Goal: Find specific page/section: Find specific page/section

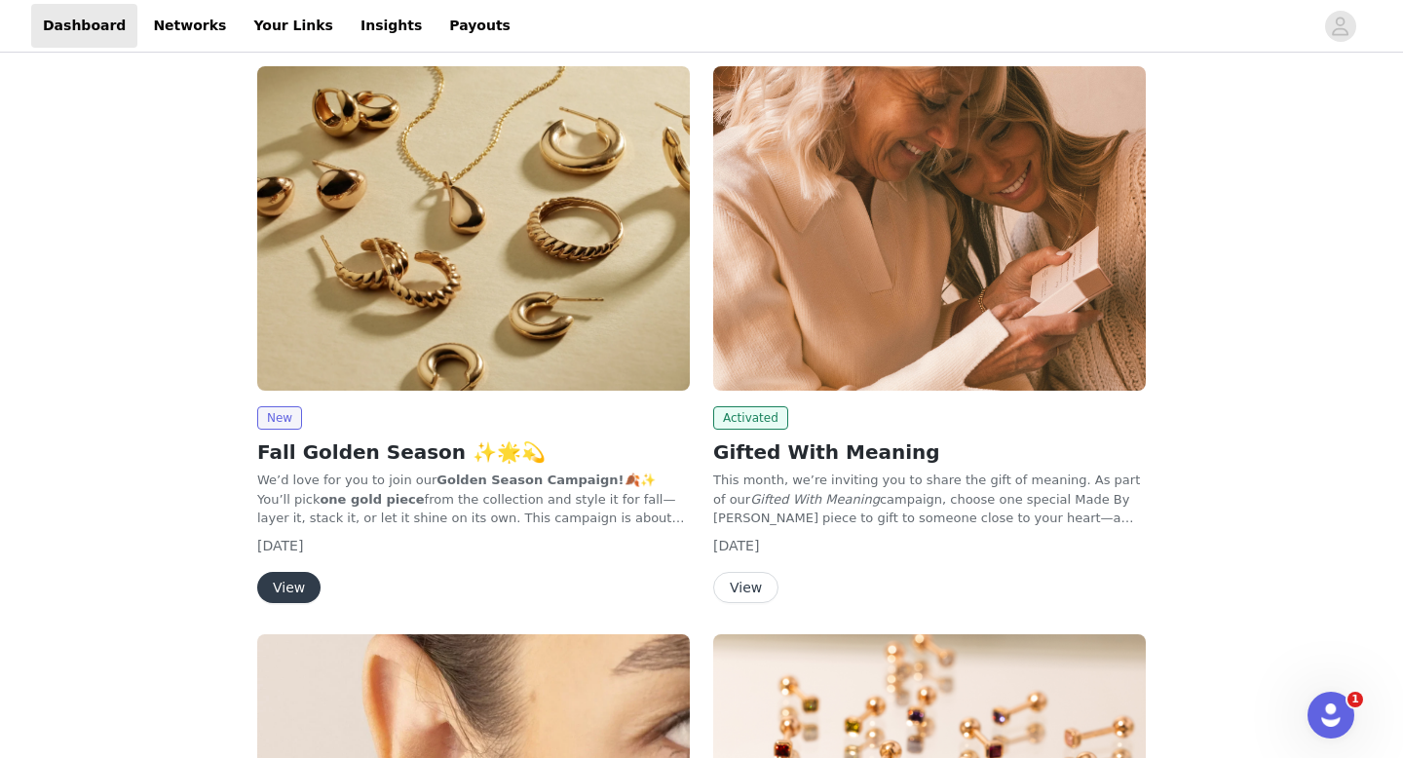
scroll to position [246, 0]
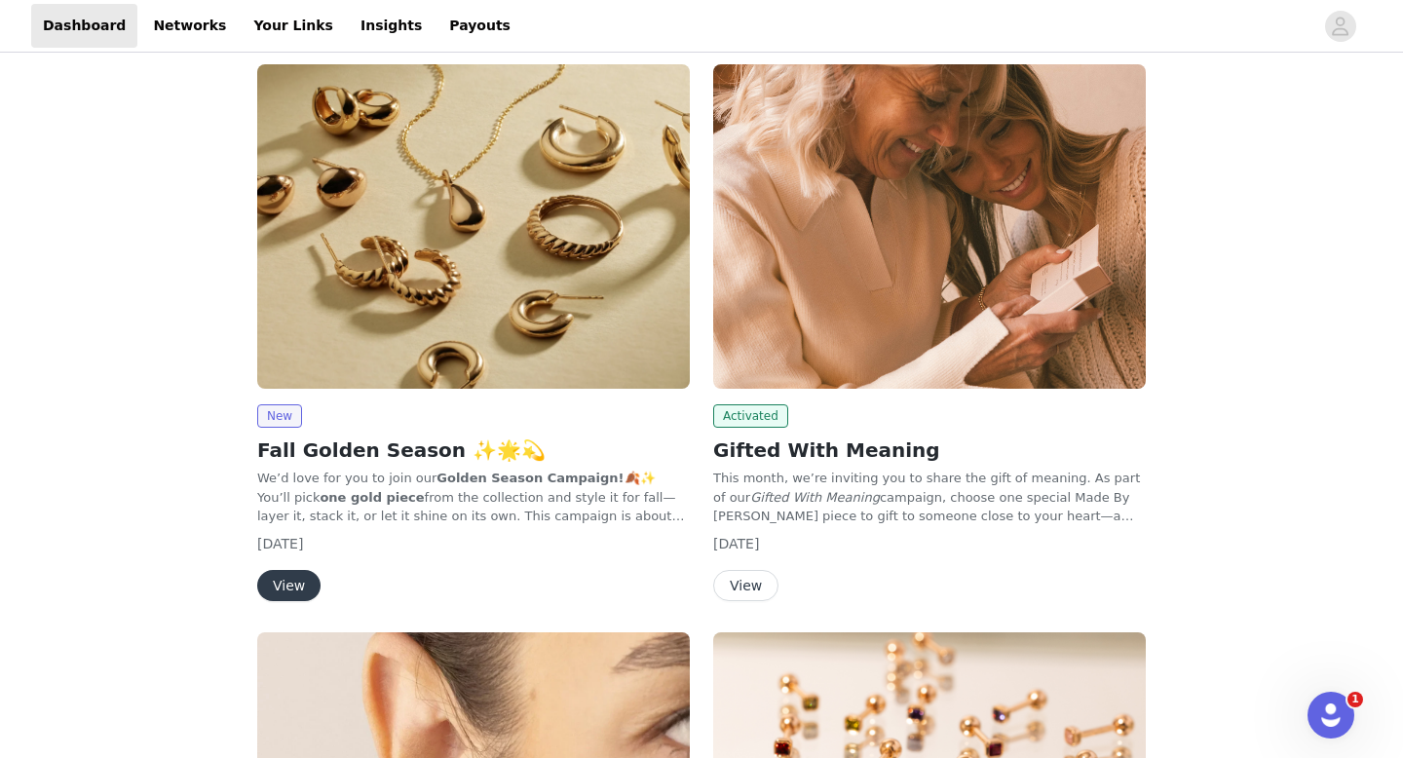
click at [1100, 373] on img at bounding box center [929, 226] width 432 height 324
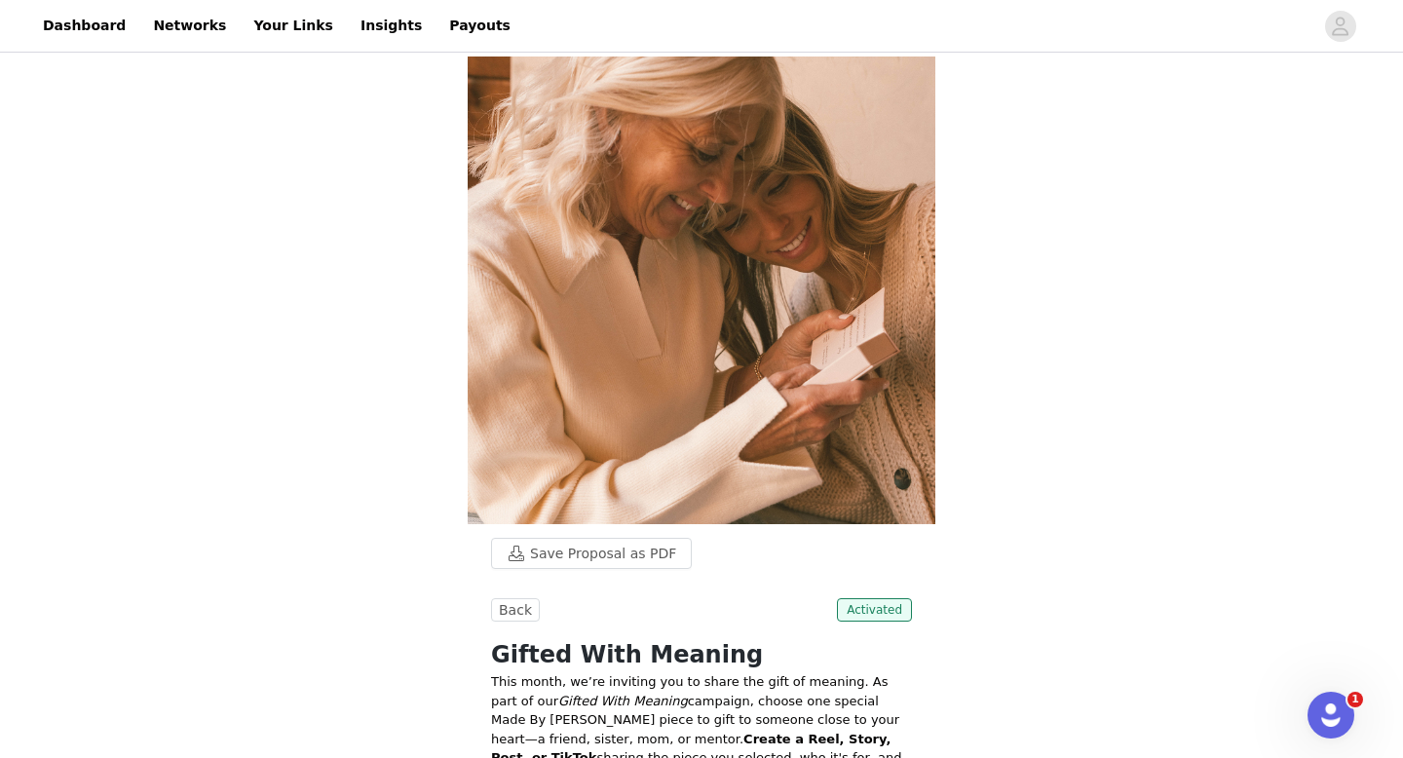
scroll to position [246, 0]
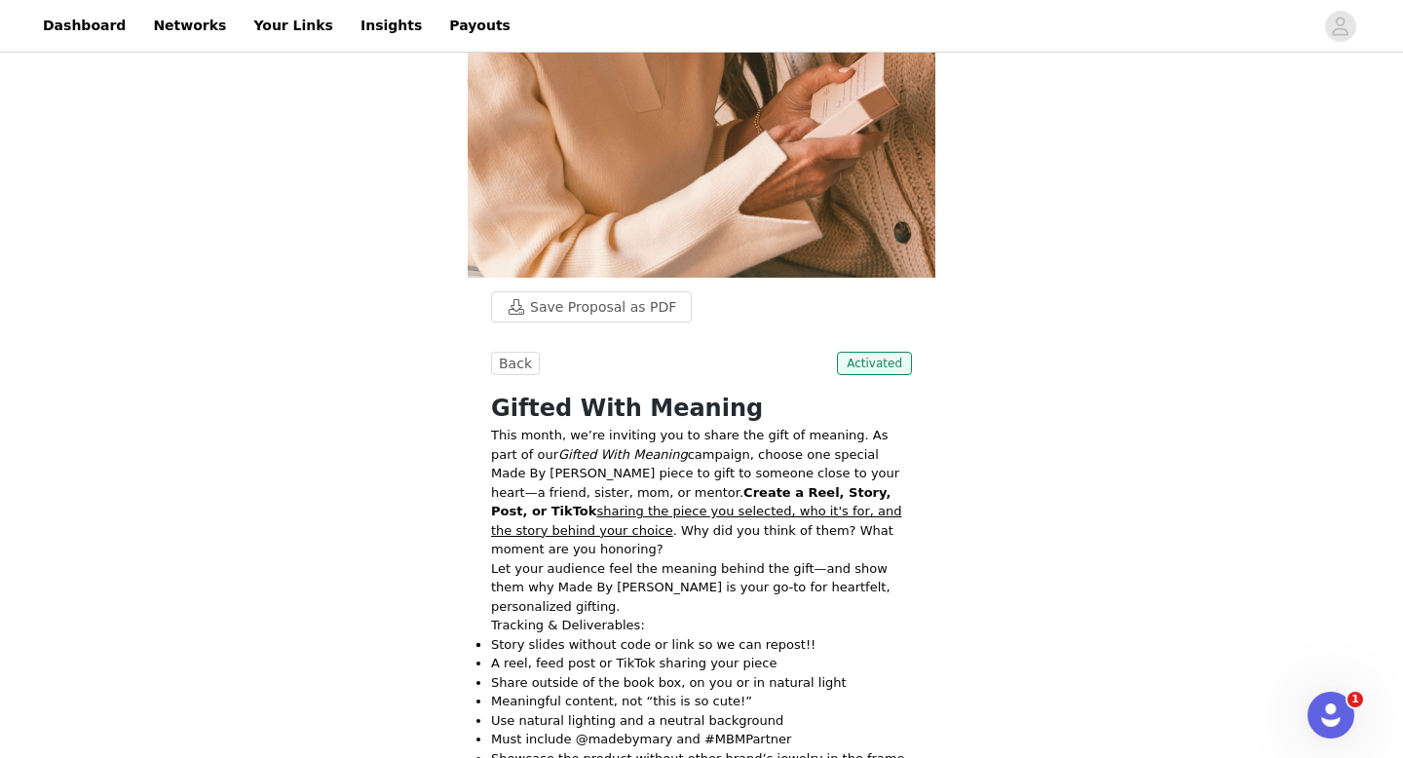
click at [68, 31] on link "Dashboard" at bounding box center [84, 26] width 106 height 44
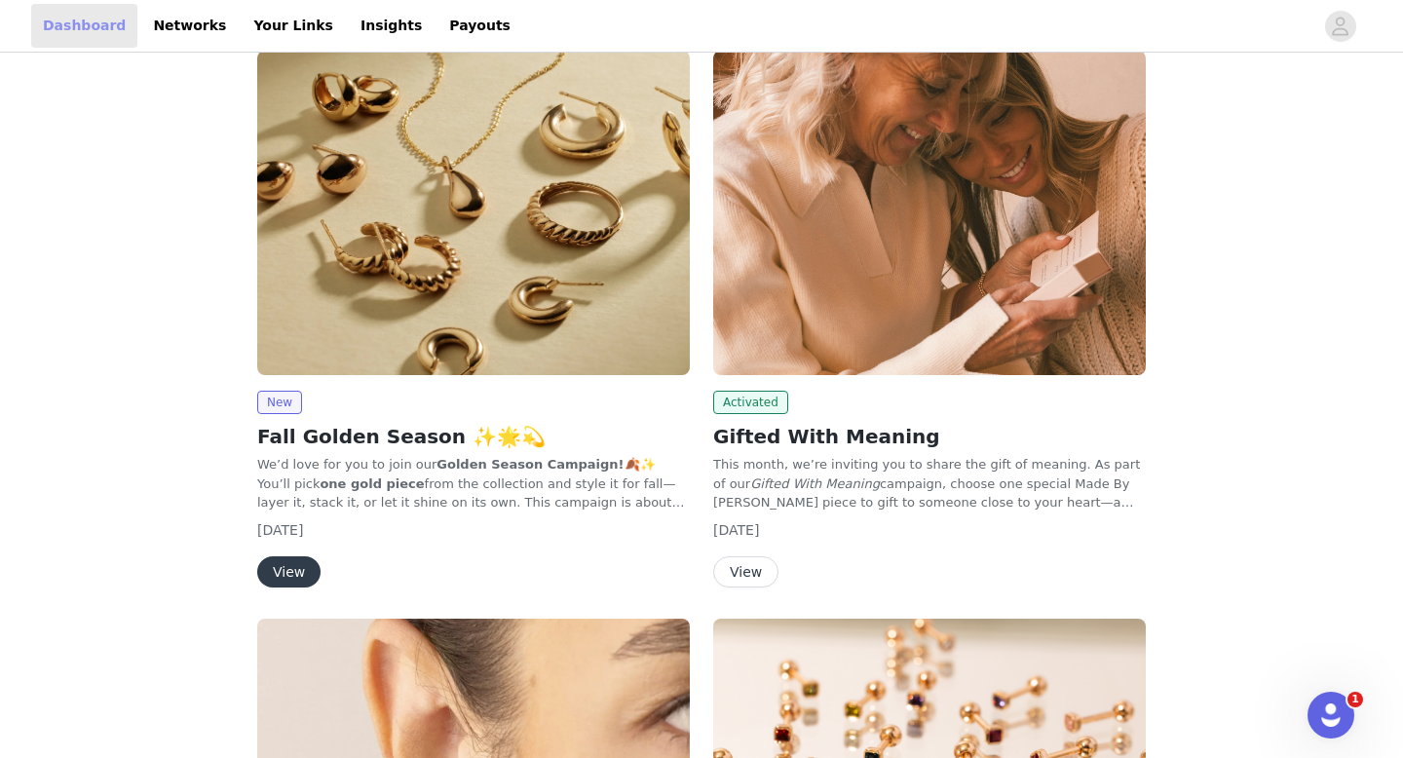
scroll to position [270, 0]
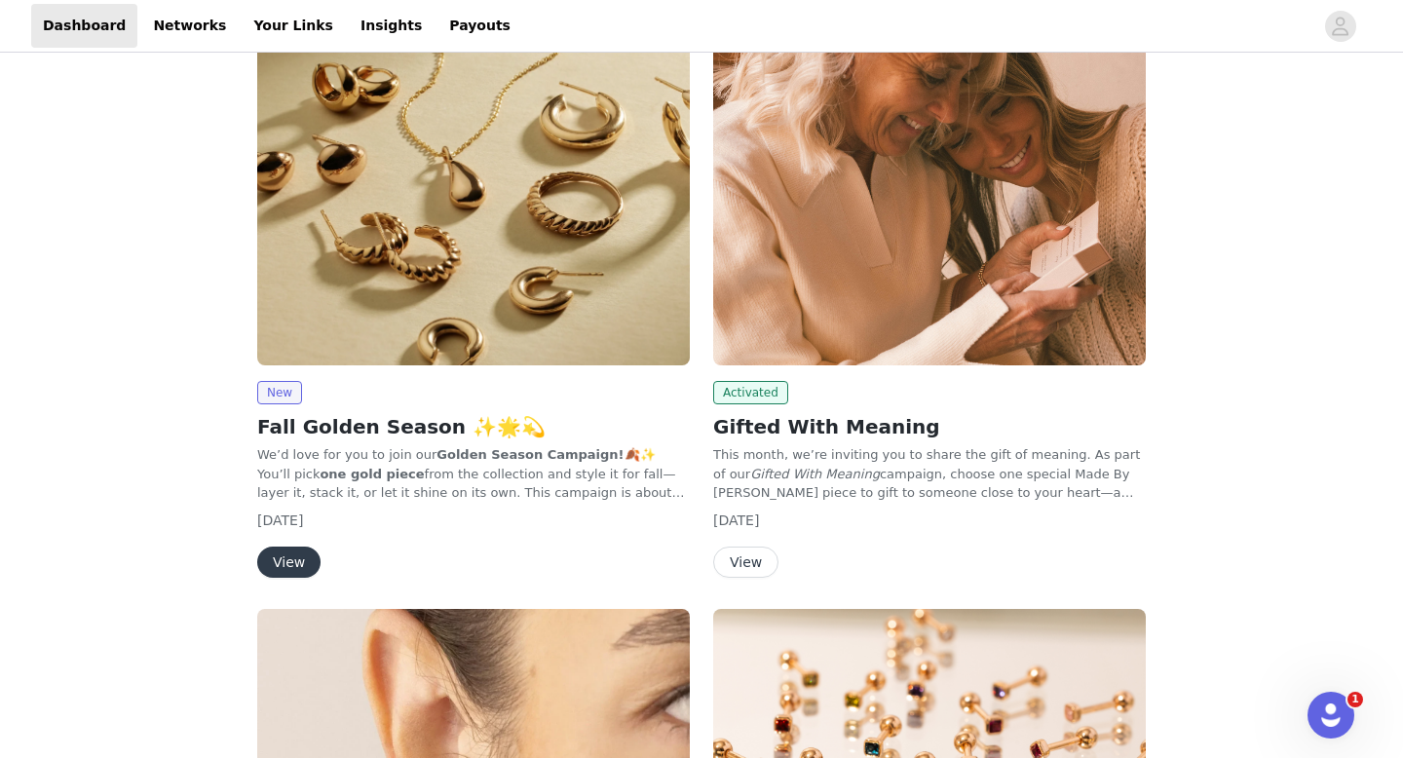
click at [1063, 282] on img at bounding box center [929, 203] width 432 height 324
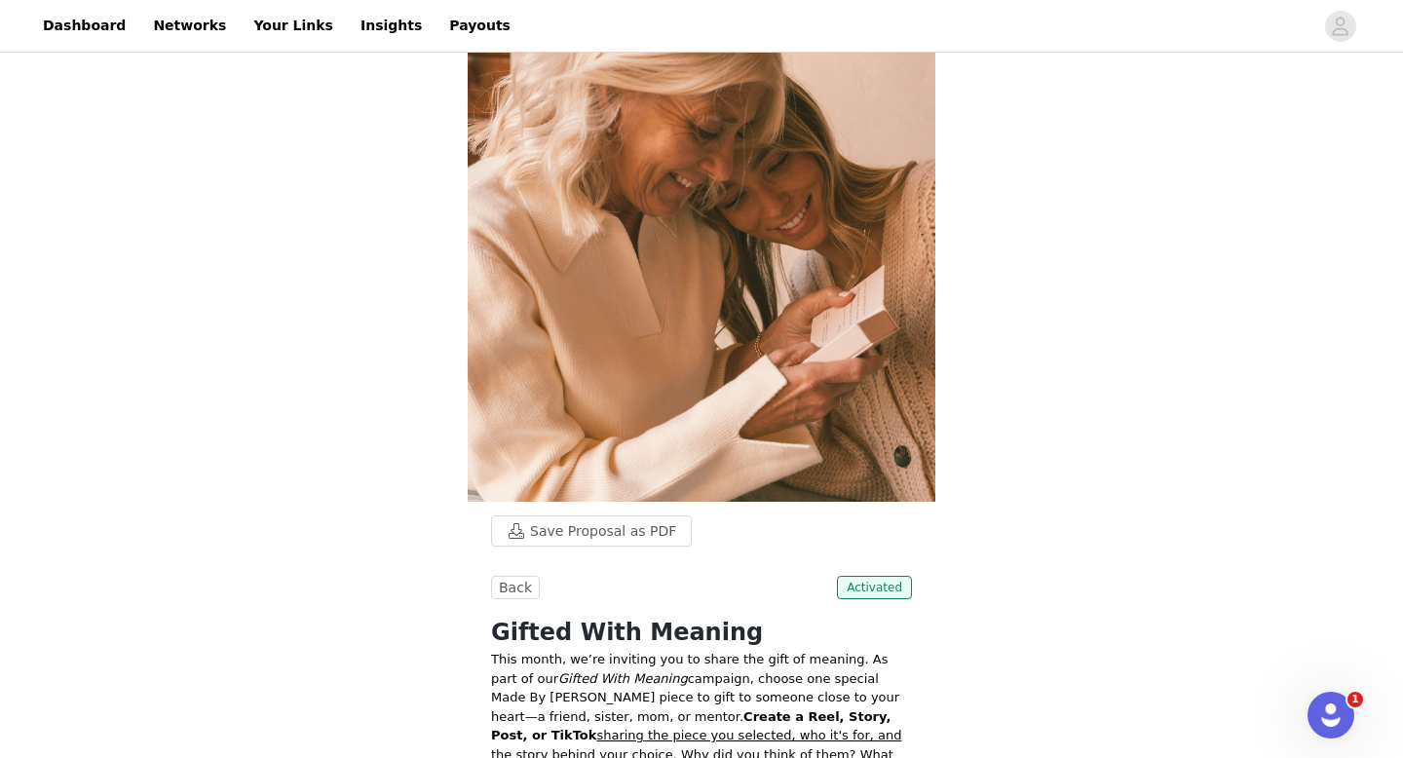
scroll to position [23, 0]
